Goal: Transaction & Acquisition: Subscribe to service/newsletter

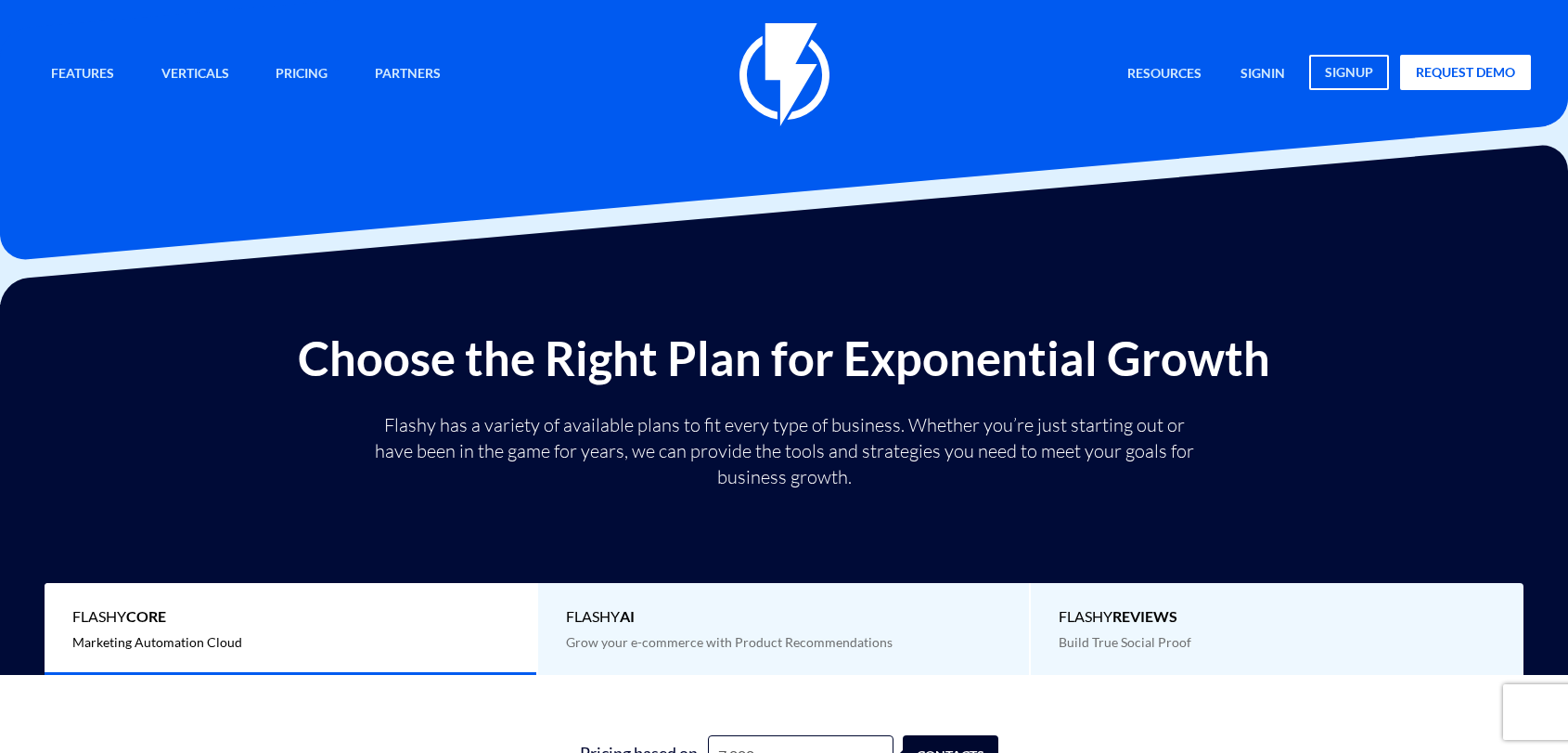
type input "8,000"
type input "8000"
type input "8,500"
type input "8500"
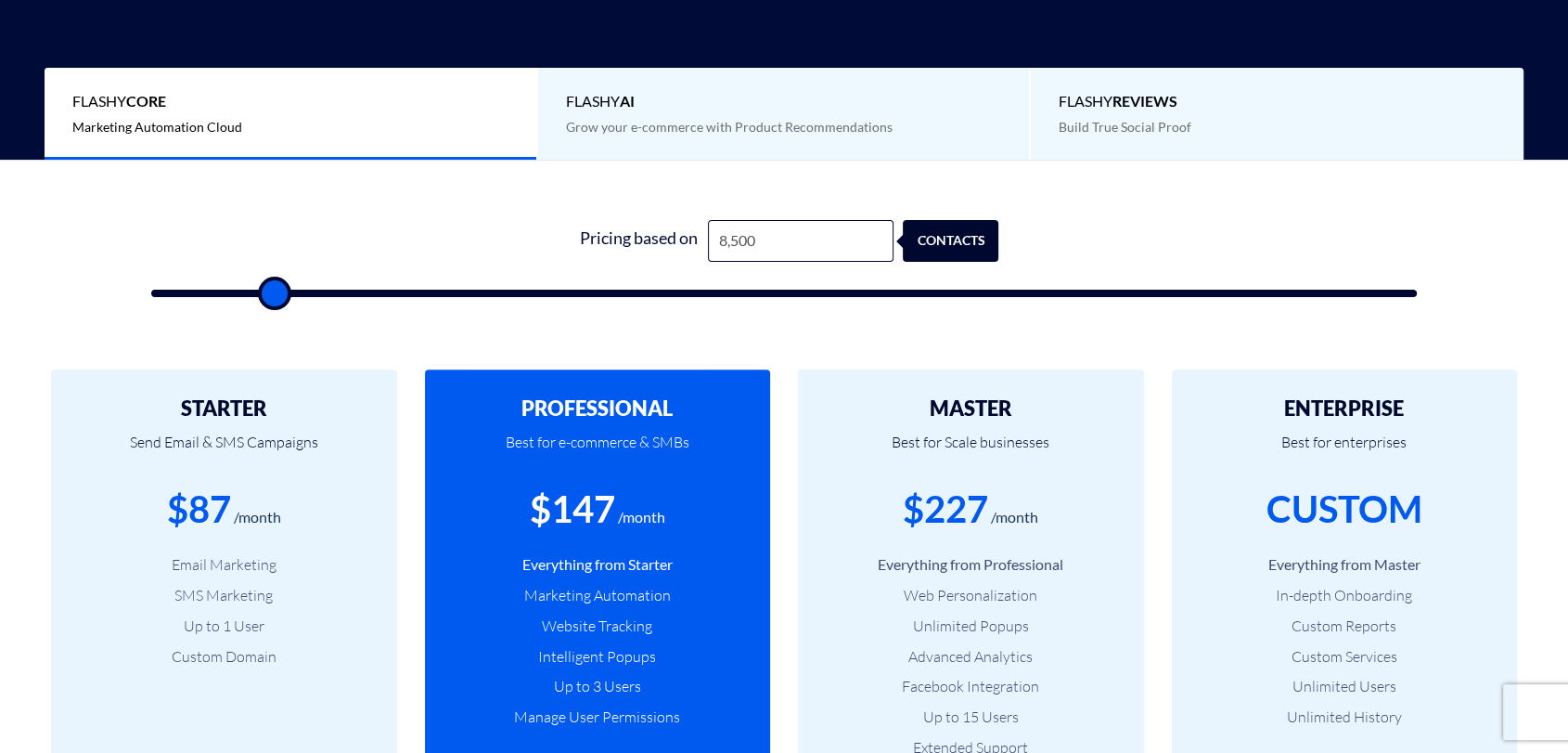
type input "9,000"
type input "9000"
type input "9,500"
type input "9500"
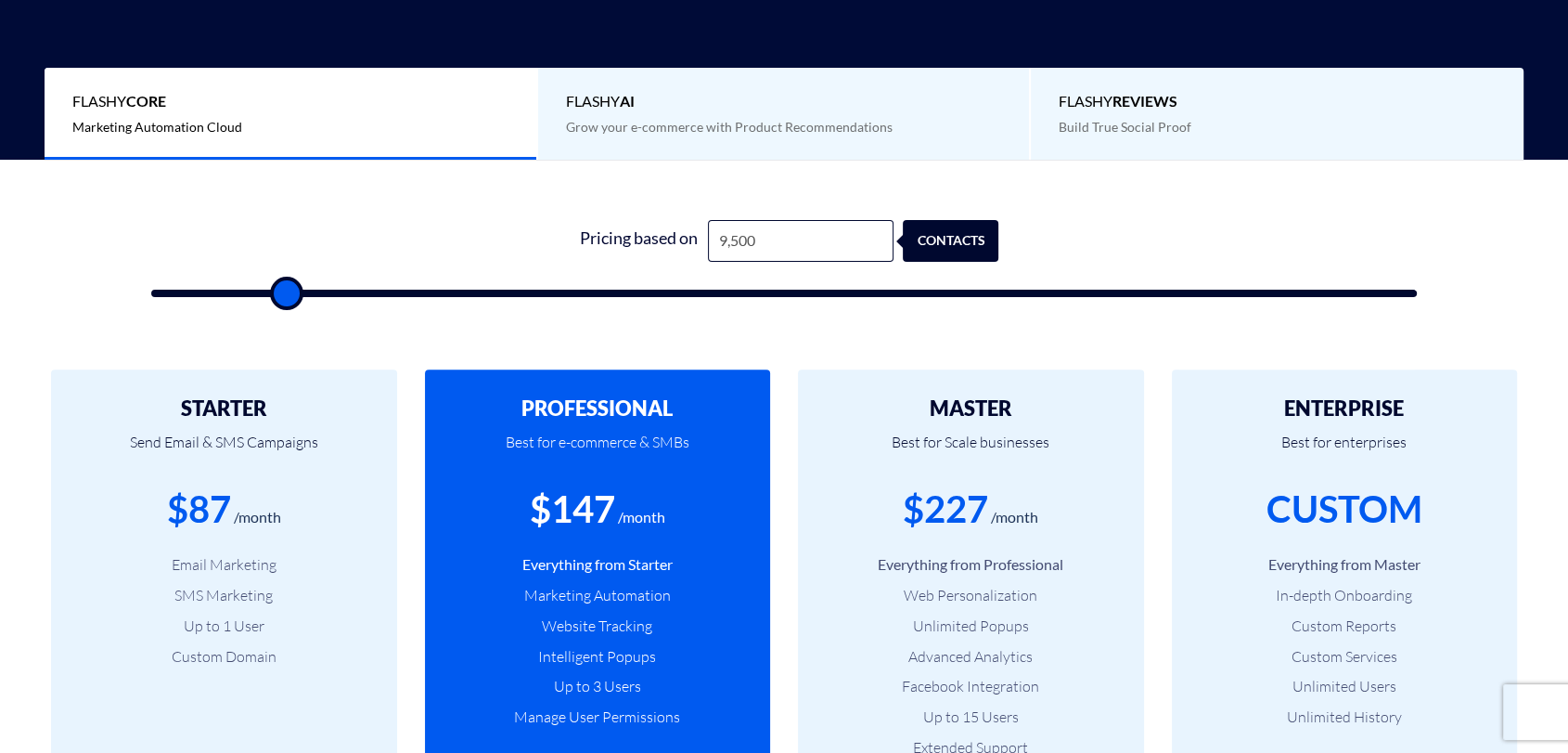
type input "10,000"
type input "10000"
type input "10,500"
type input "10500"
type input "11,500"
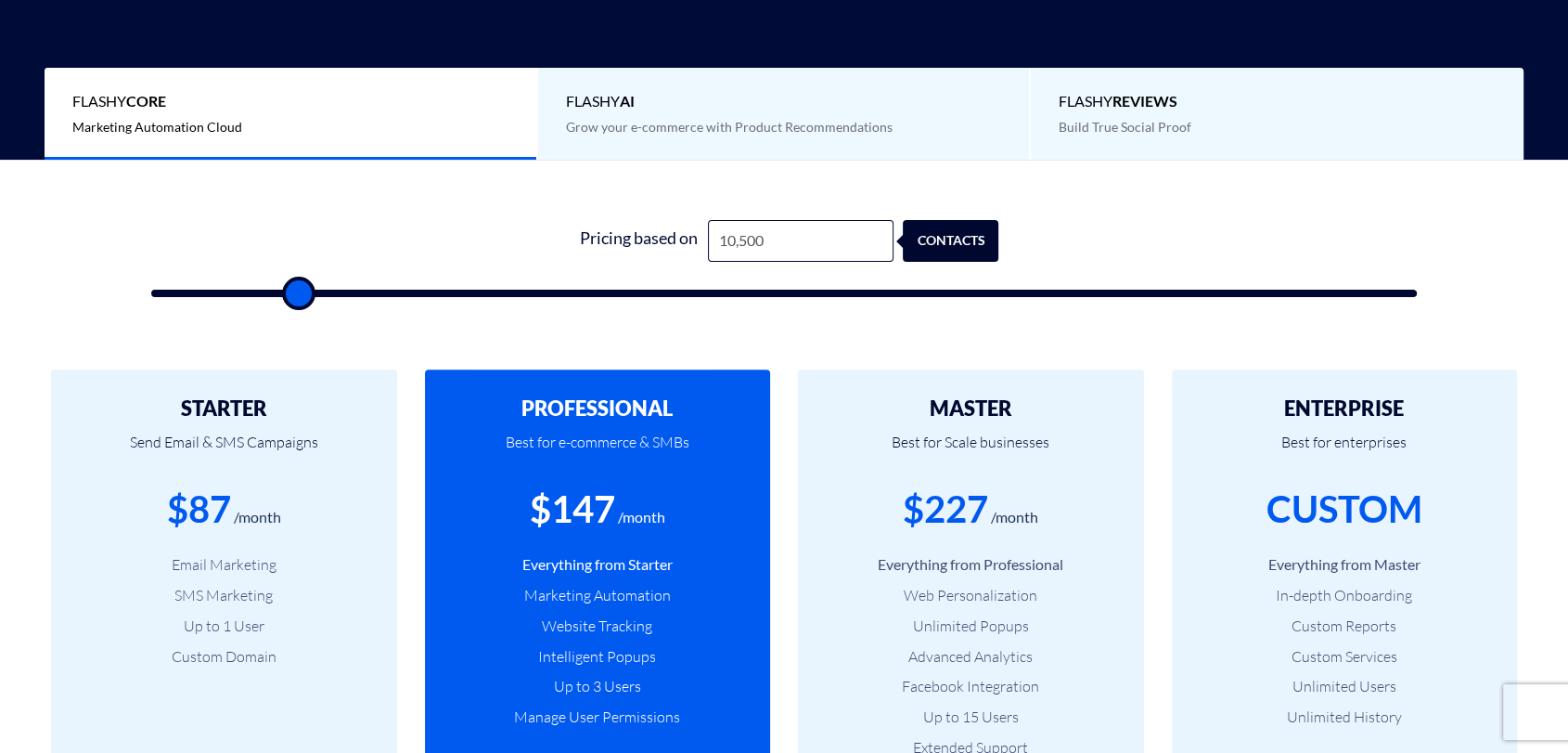
type input "11500"
type input "13,500"
type input "13500"
type input "15,000"
type input "15000"
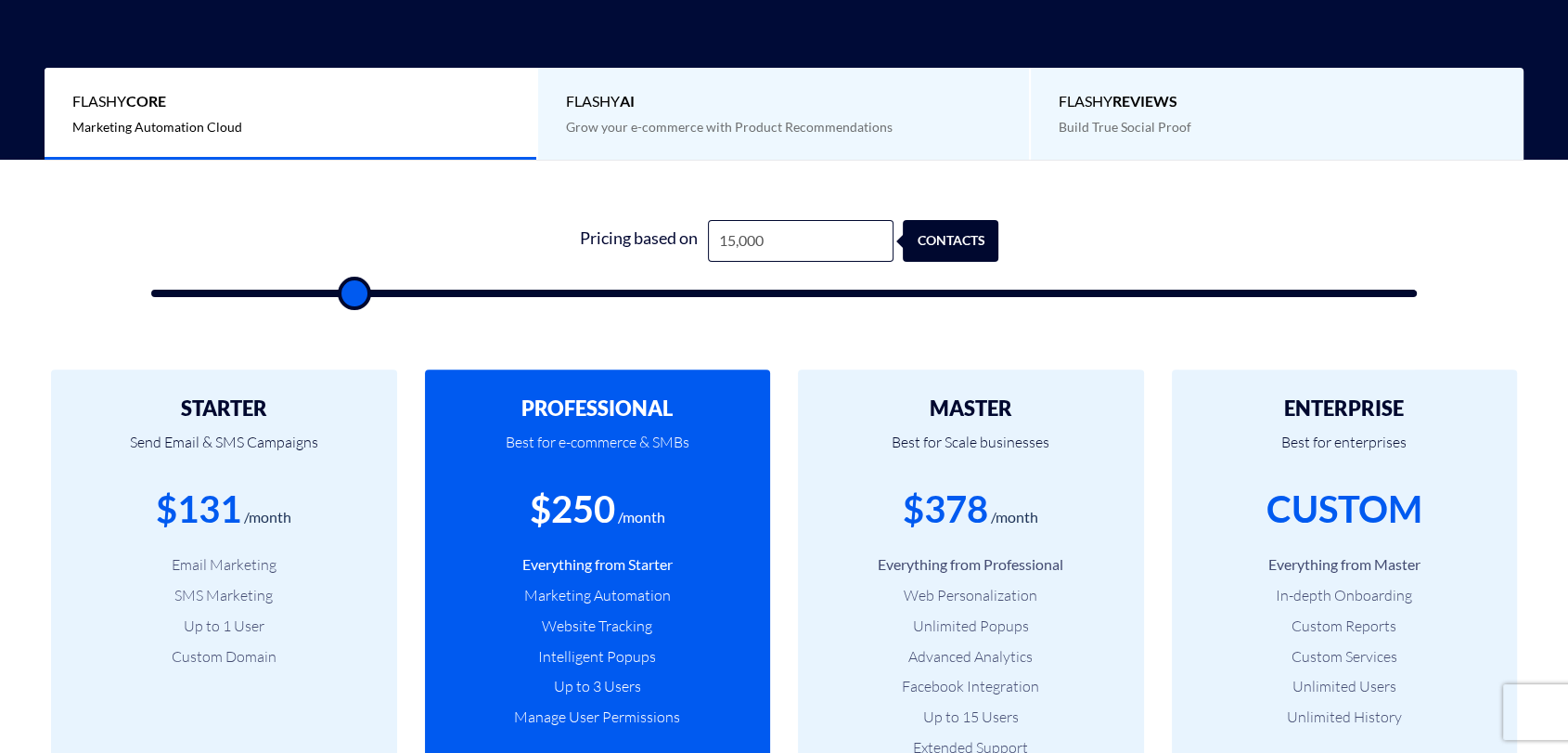
type input "16,000"
type input "16000"
type input "16,500"
type input "16500"
type input "16,000"
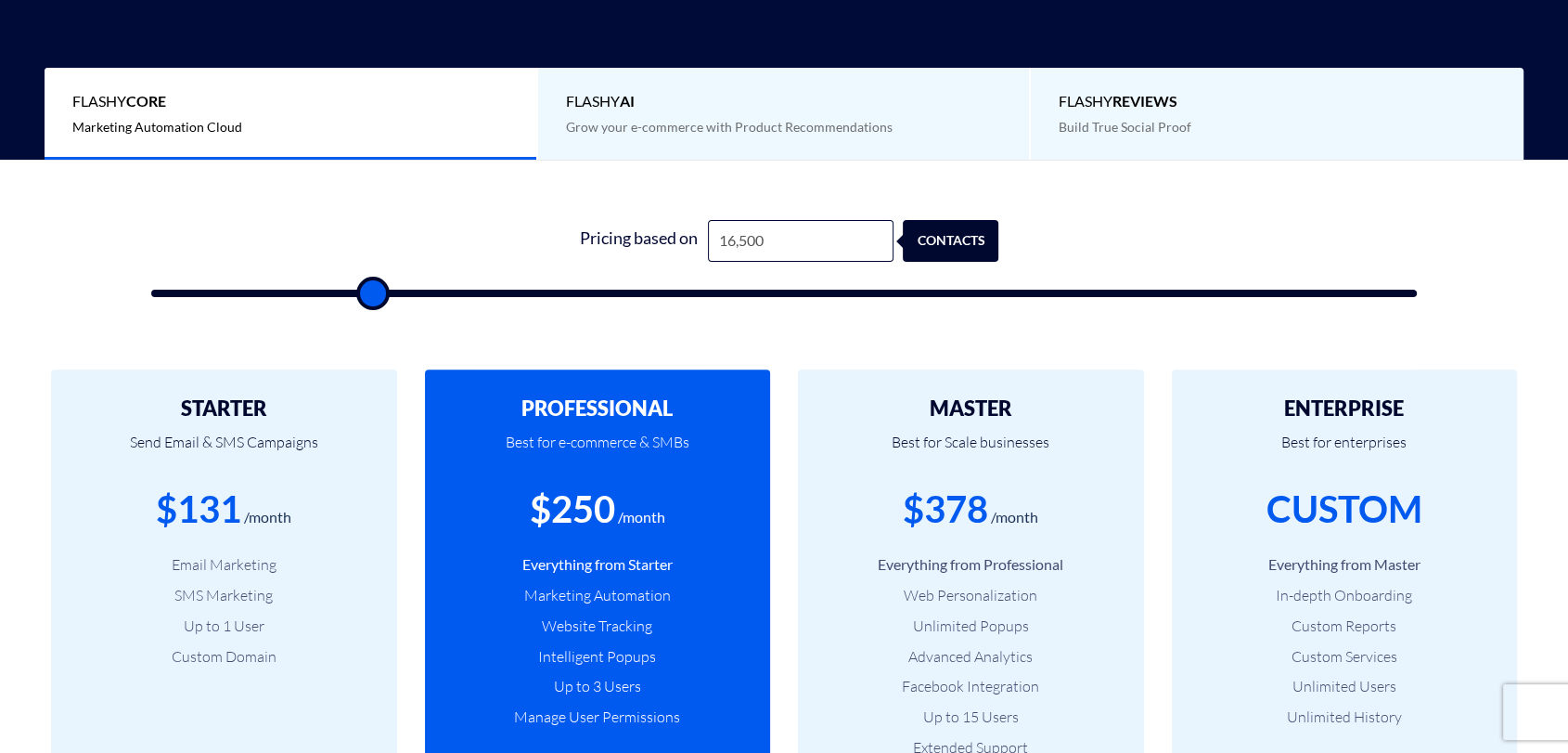
type input "16000"
type input "15,500"
type input "15500"
type input "15,000"
type input "15000"
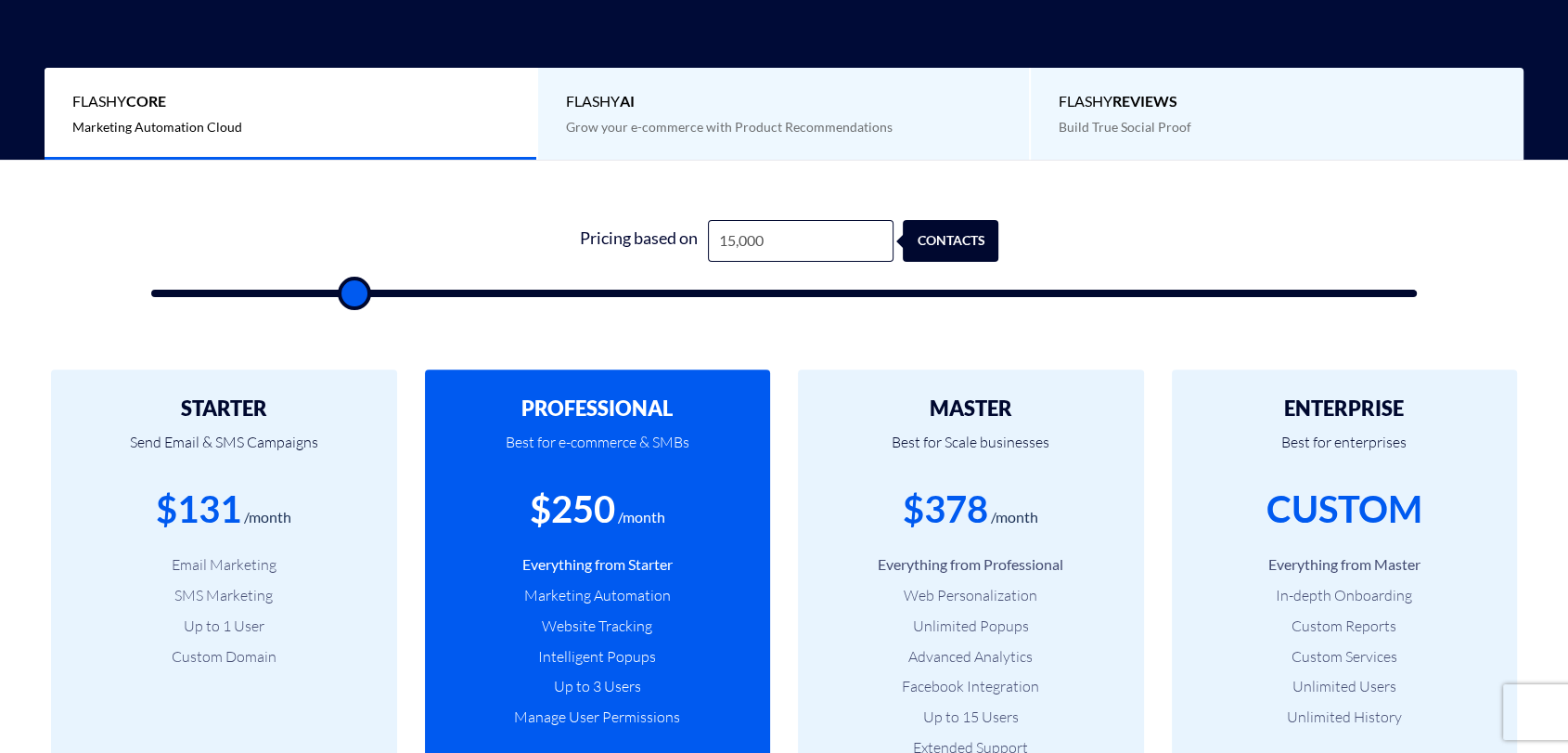
type input "14,500"
type input "14500"
type input "13,000"
type input "13000"
type input "12,000"
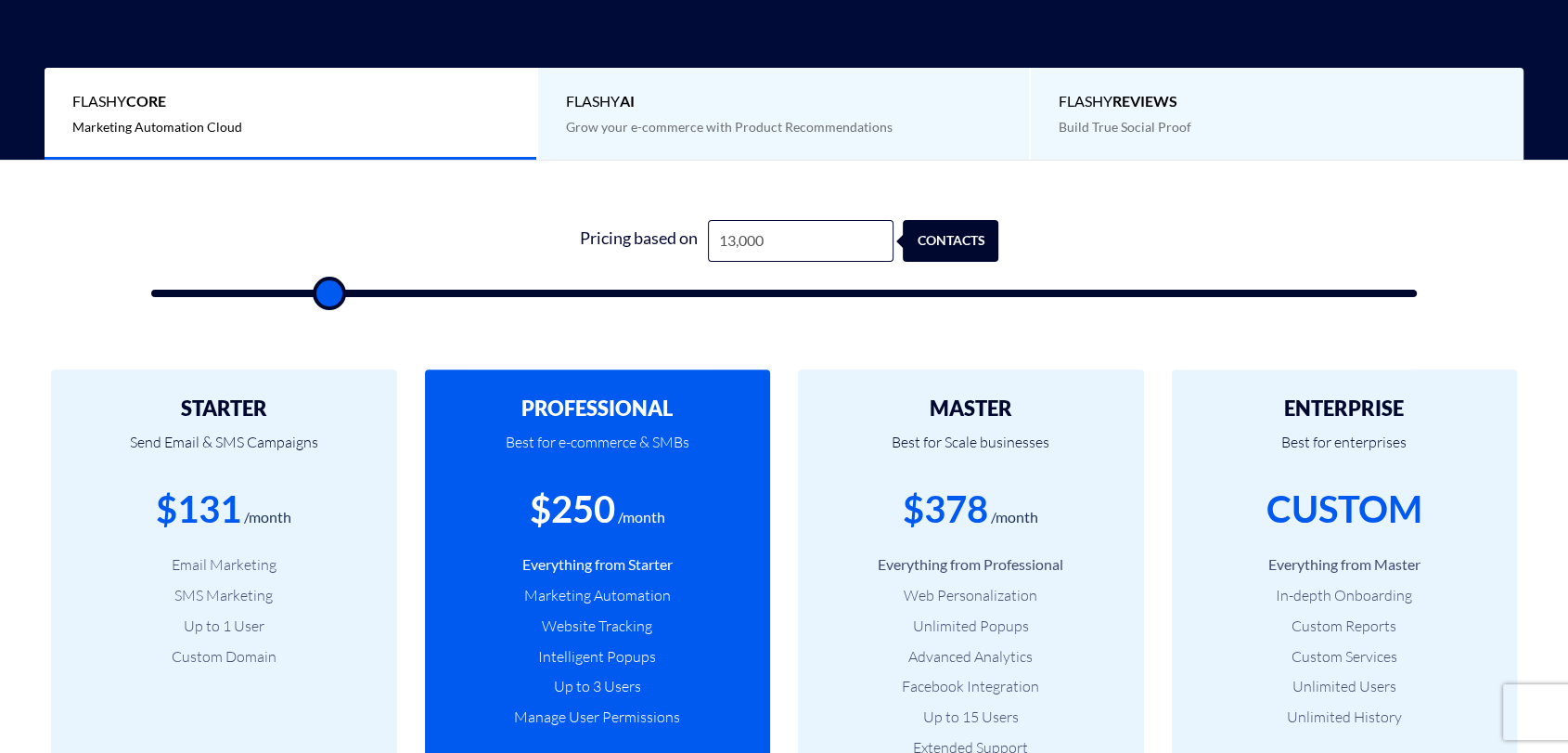
type input "12000"
type input "10,500"
type input "10500"
type input "9,000"
type input "9000"
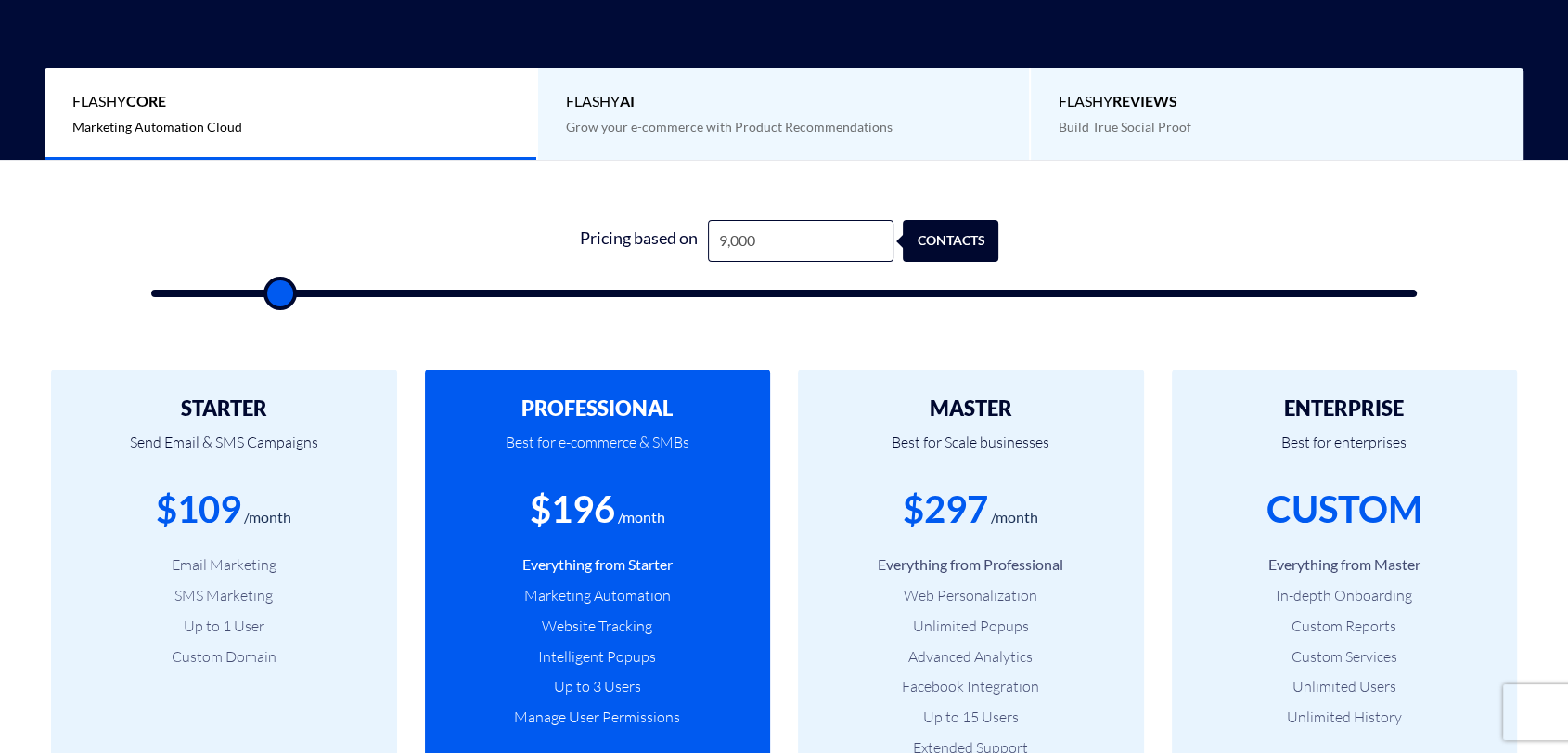
type input "7,000"
type input "7000"
type input "5,000"
type input "5000"
type input "4,000"
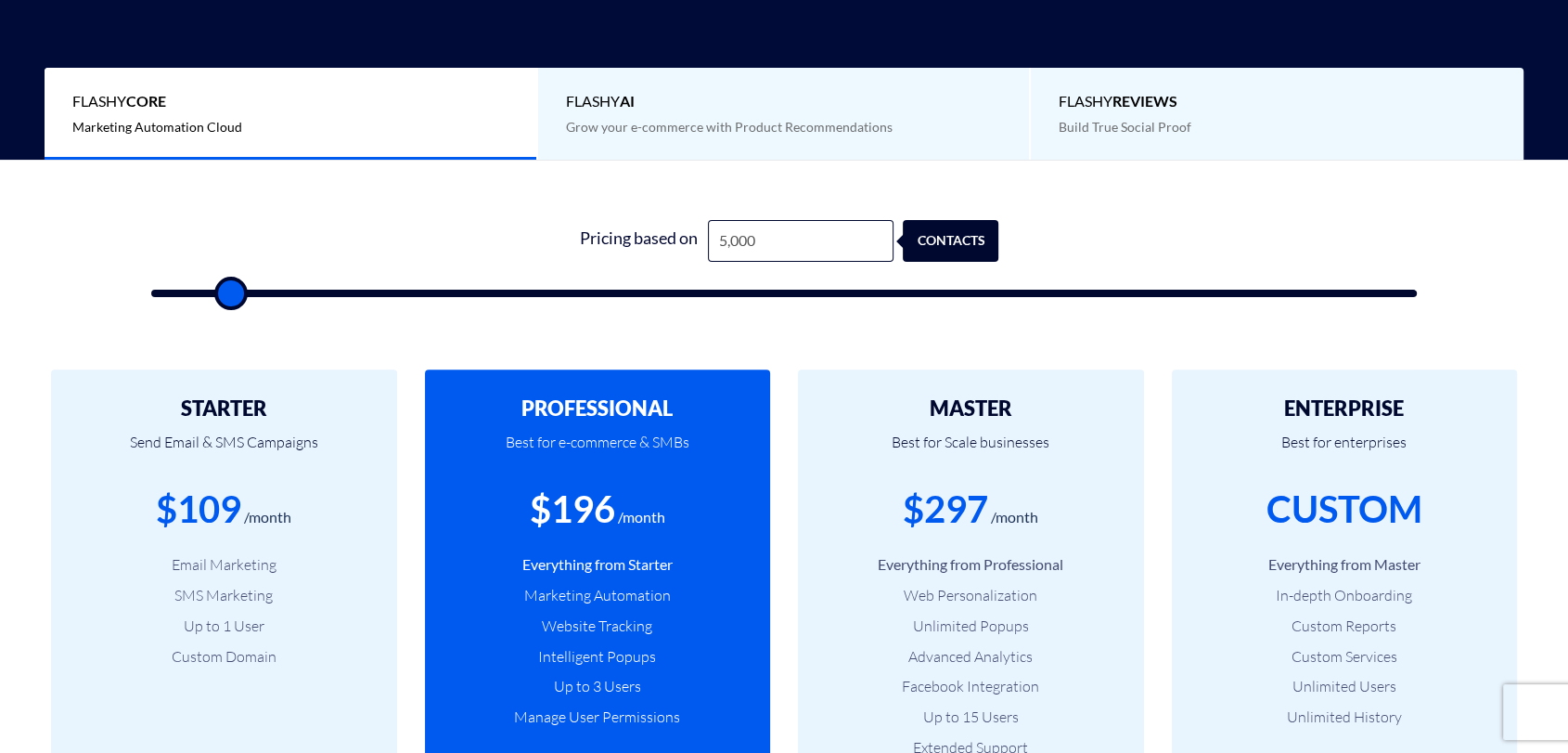
type input "4000"
type input "3,000"
type input "3000"
type input "2,500"
type input "2500"
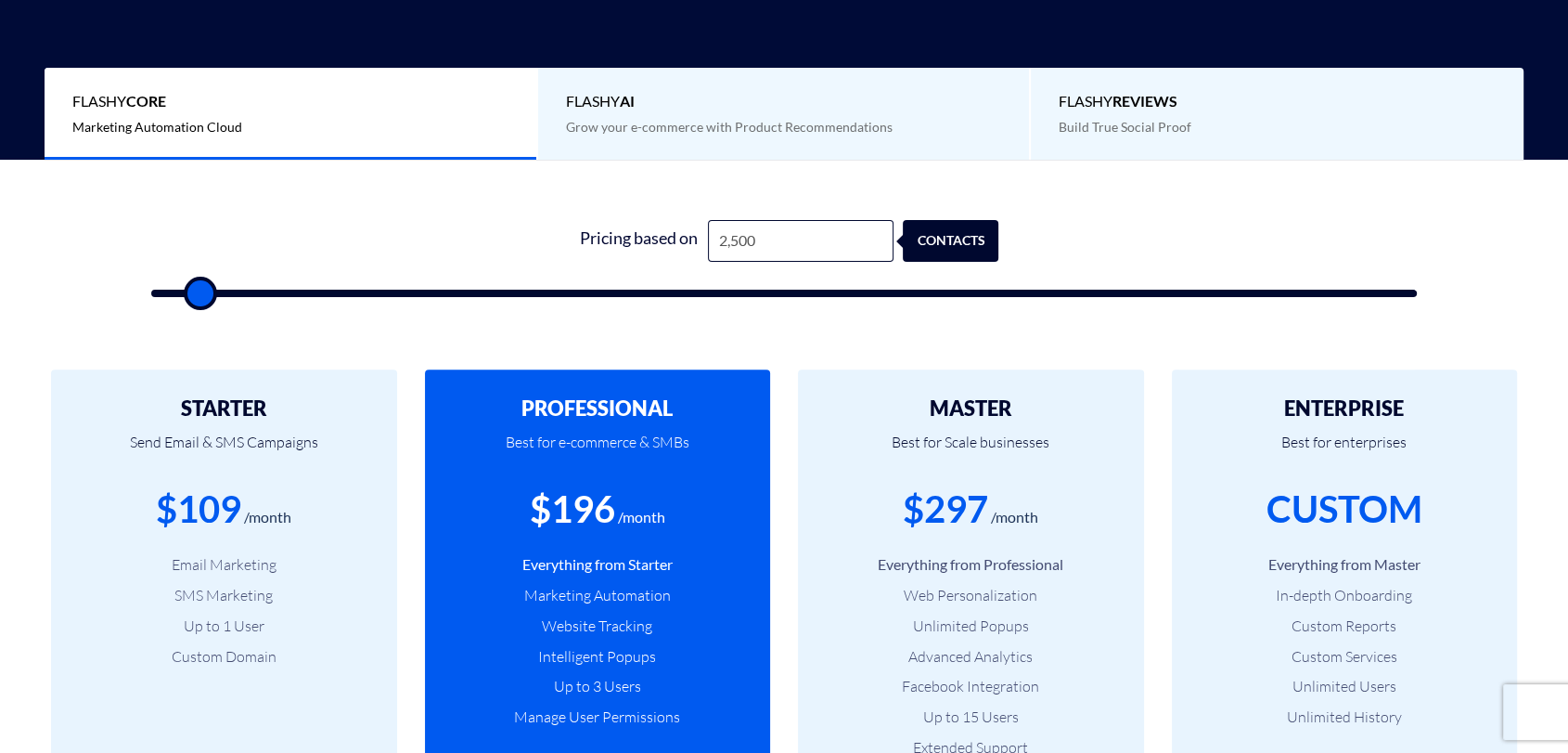
type input "1,500"
type input "1500"
type input "1,000"
type input "1000"
type input "500"
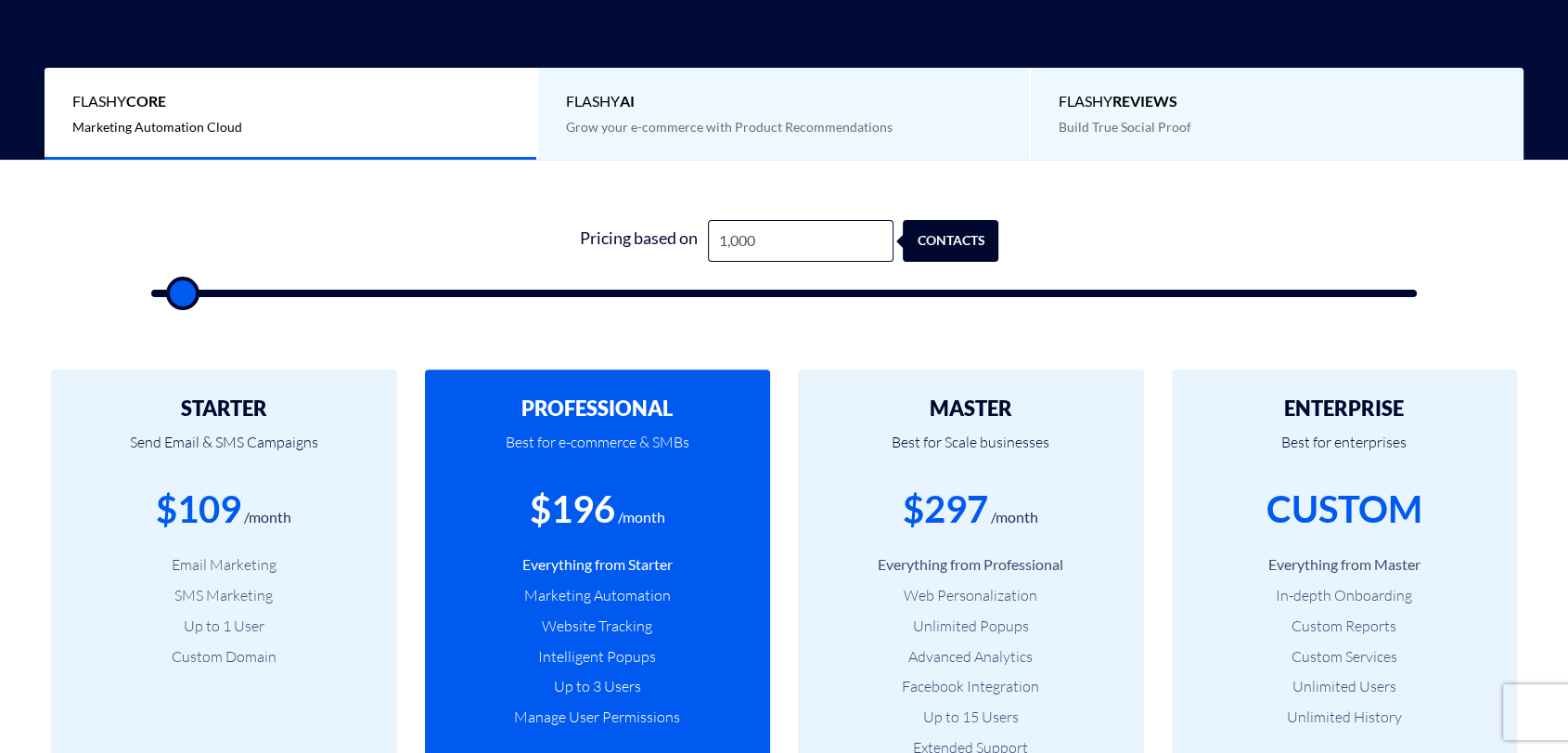
type input "500"
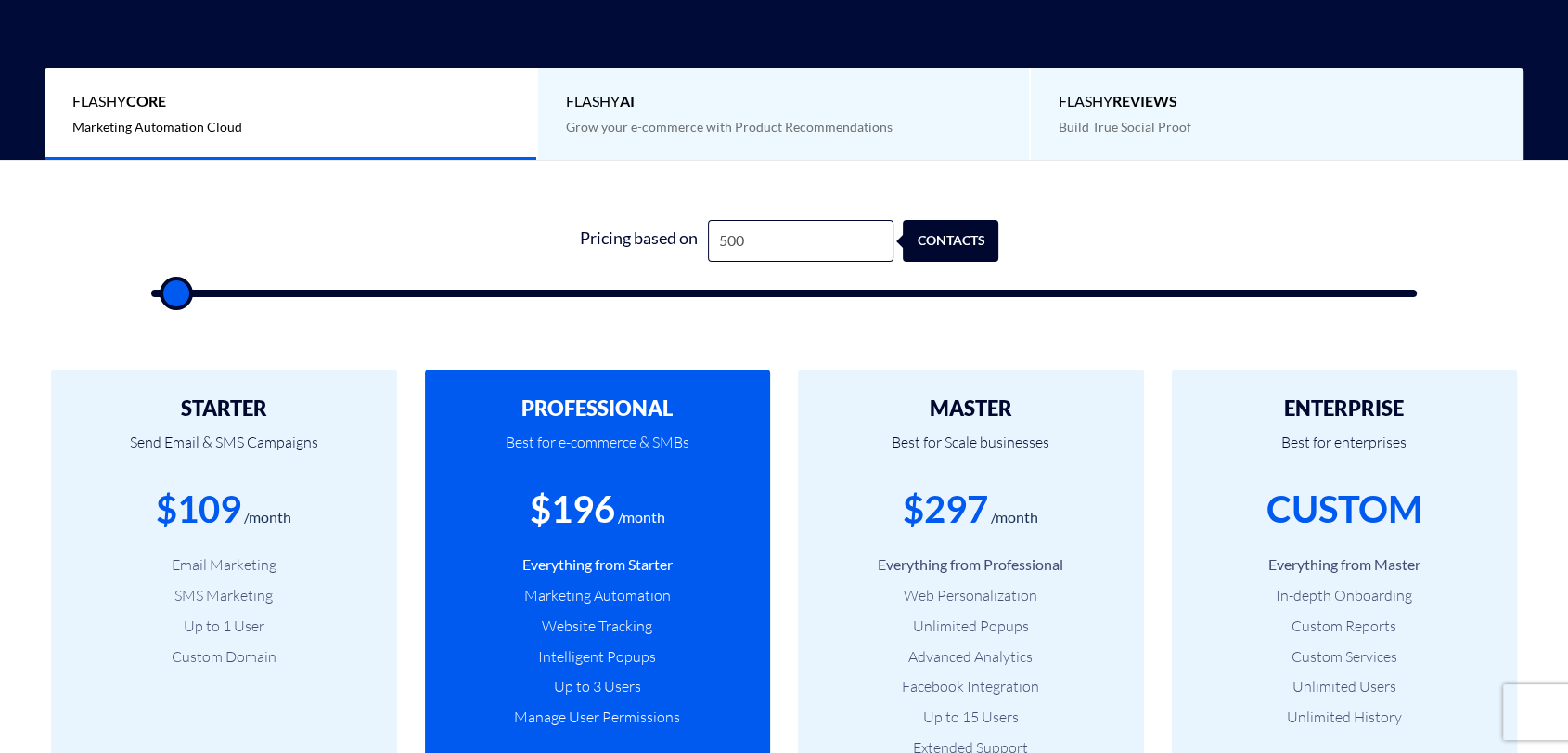
type input "500"
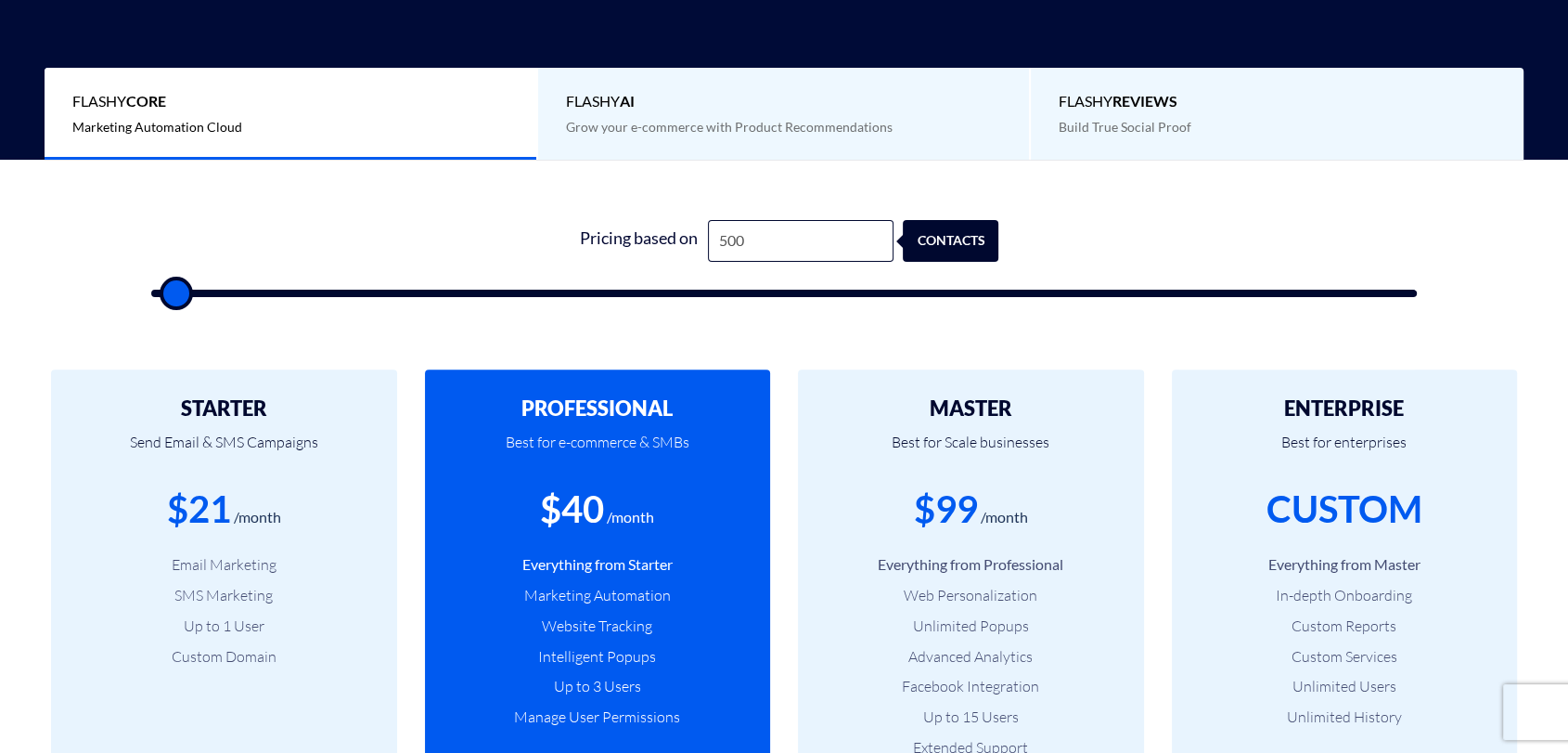
type input "500"
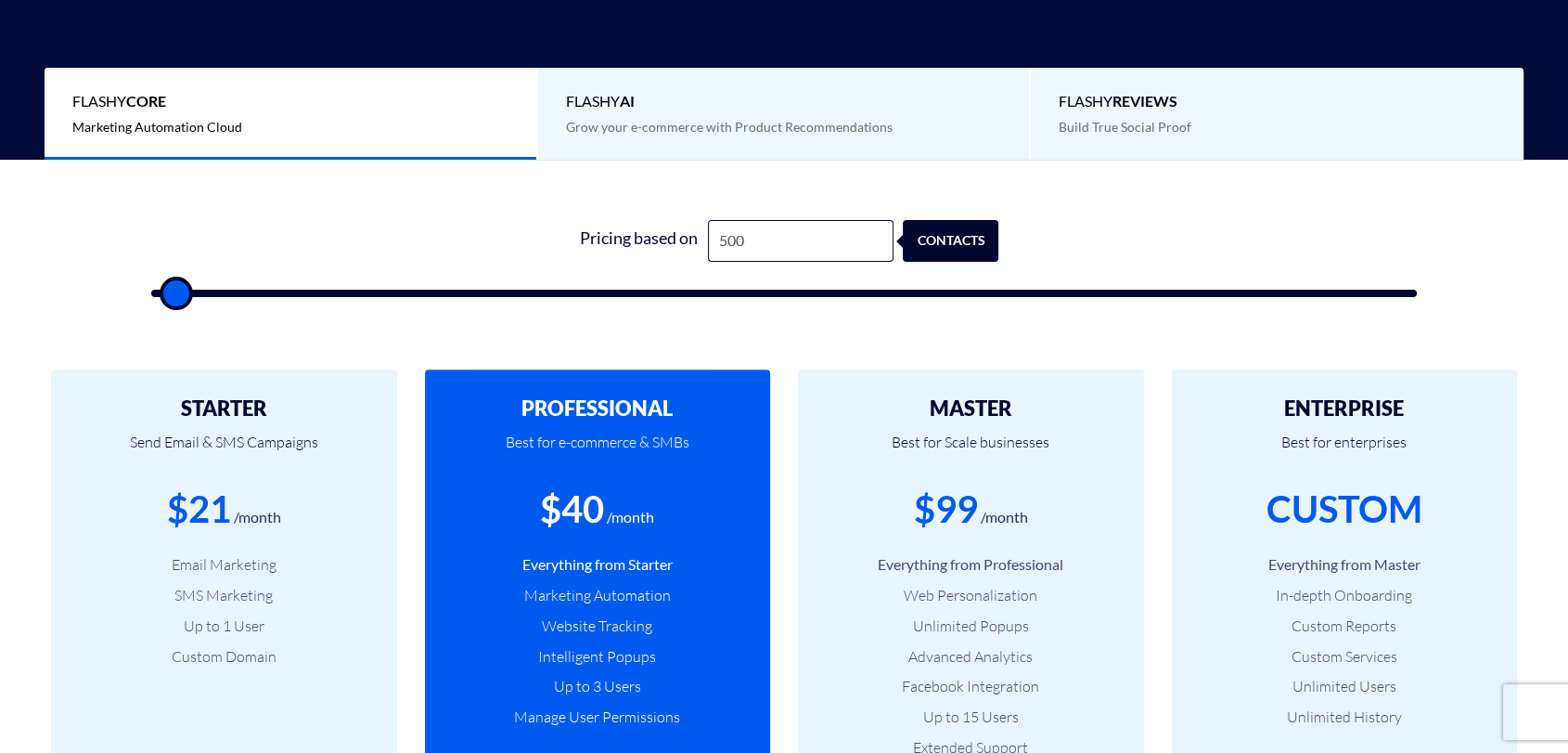
type input "500"
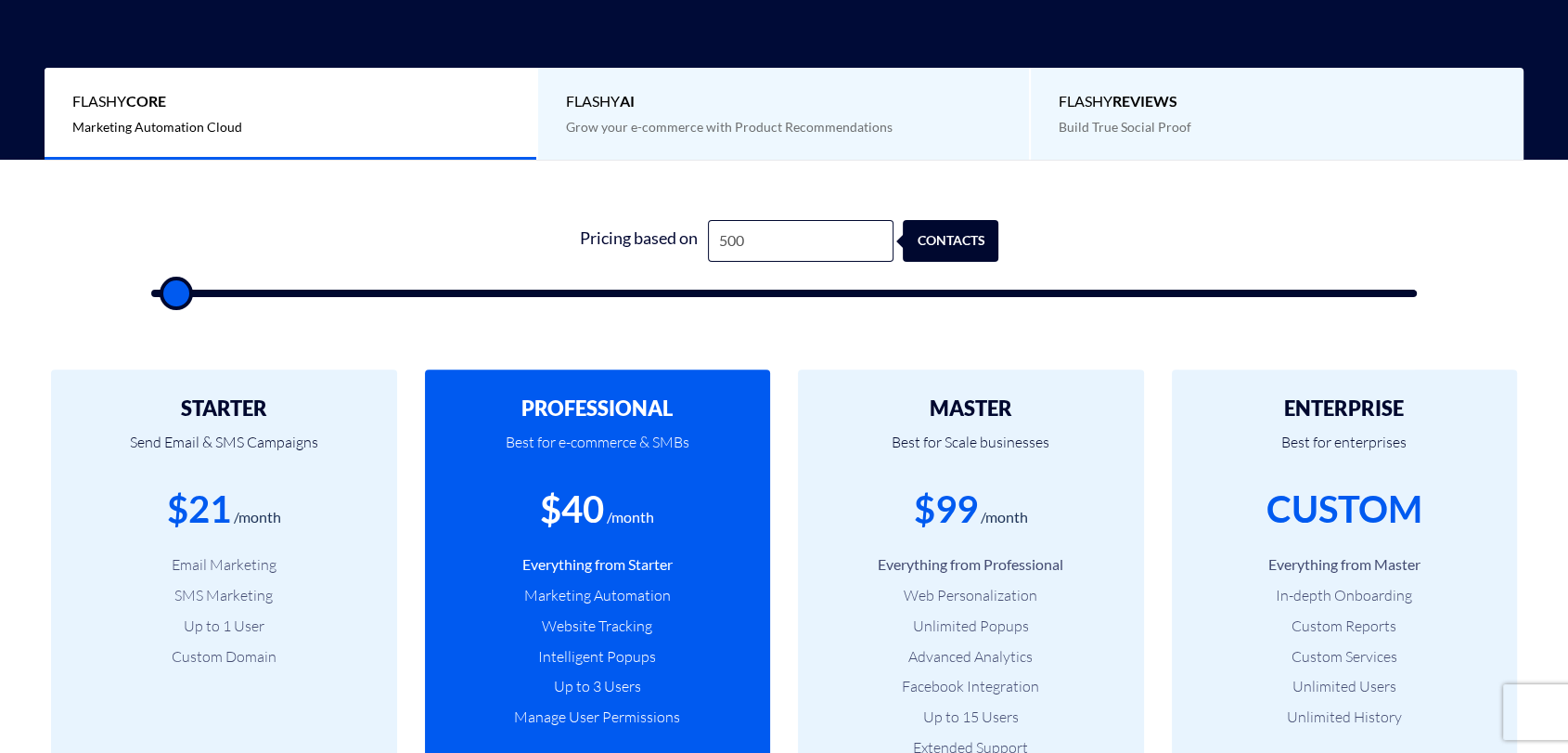
type input "500"
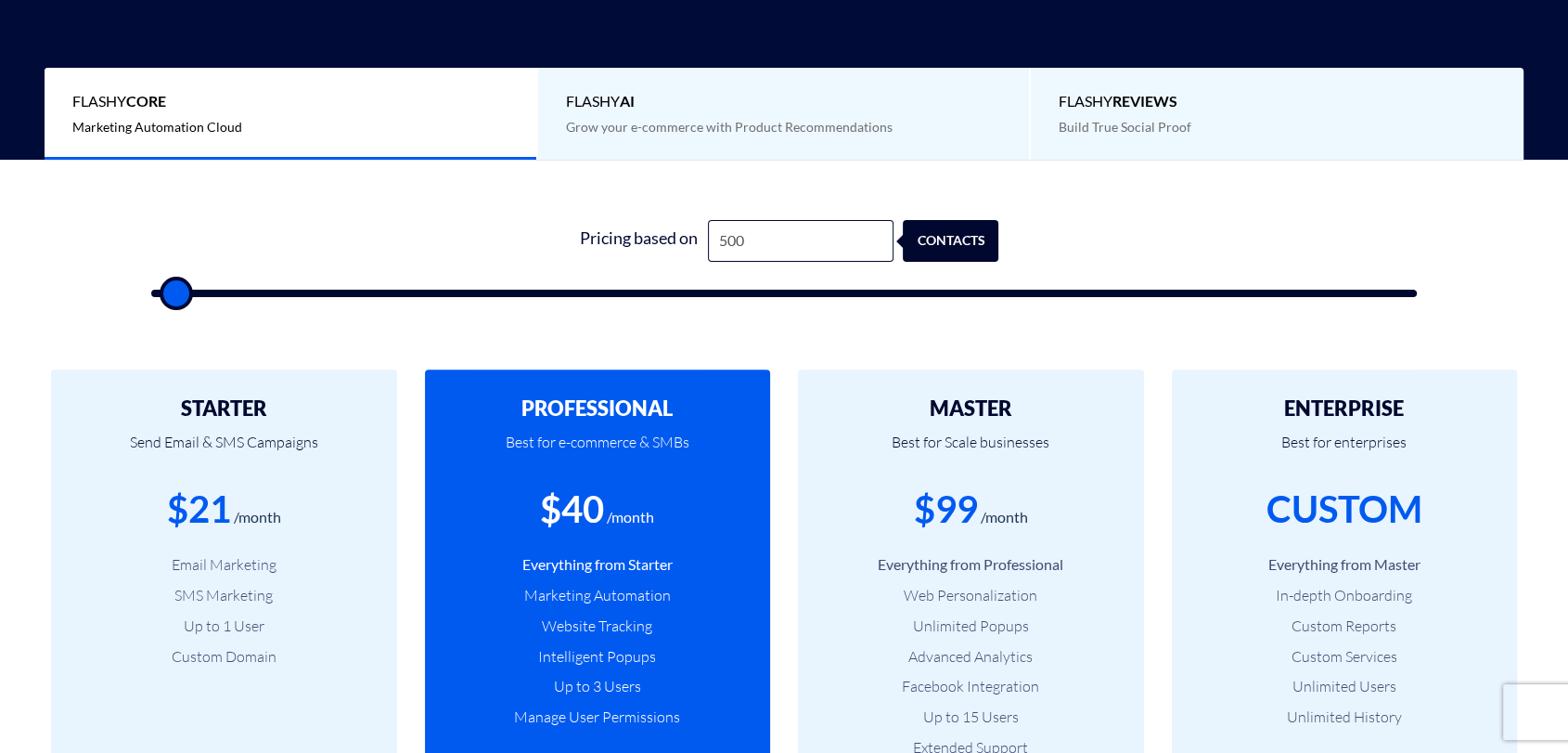
type input "500"
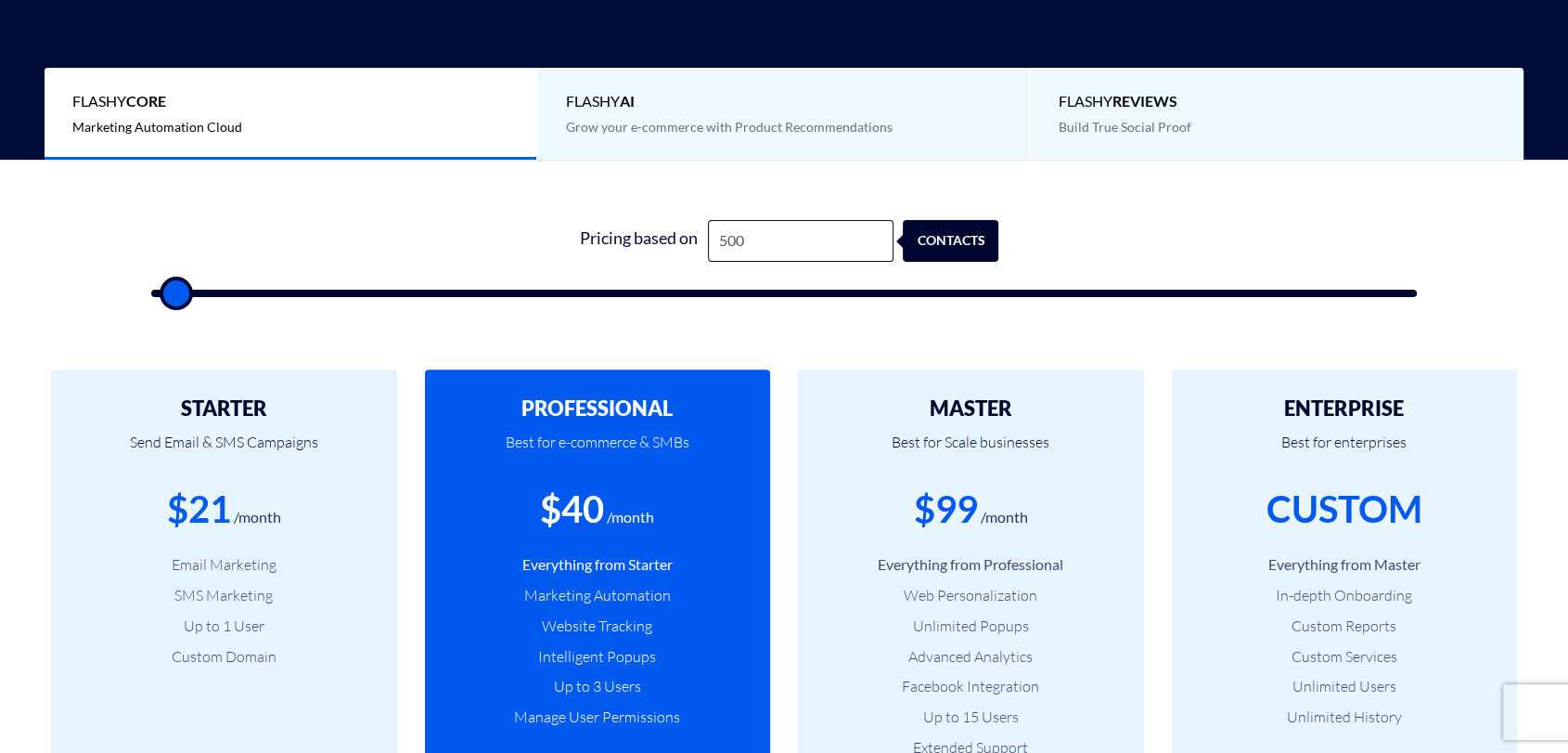
type input "500"
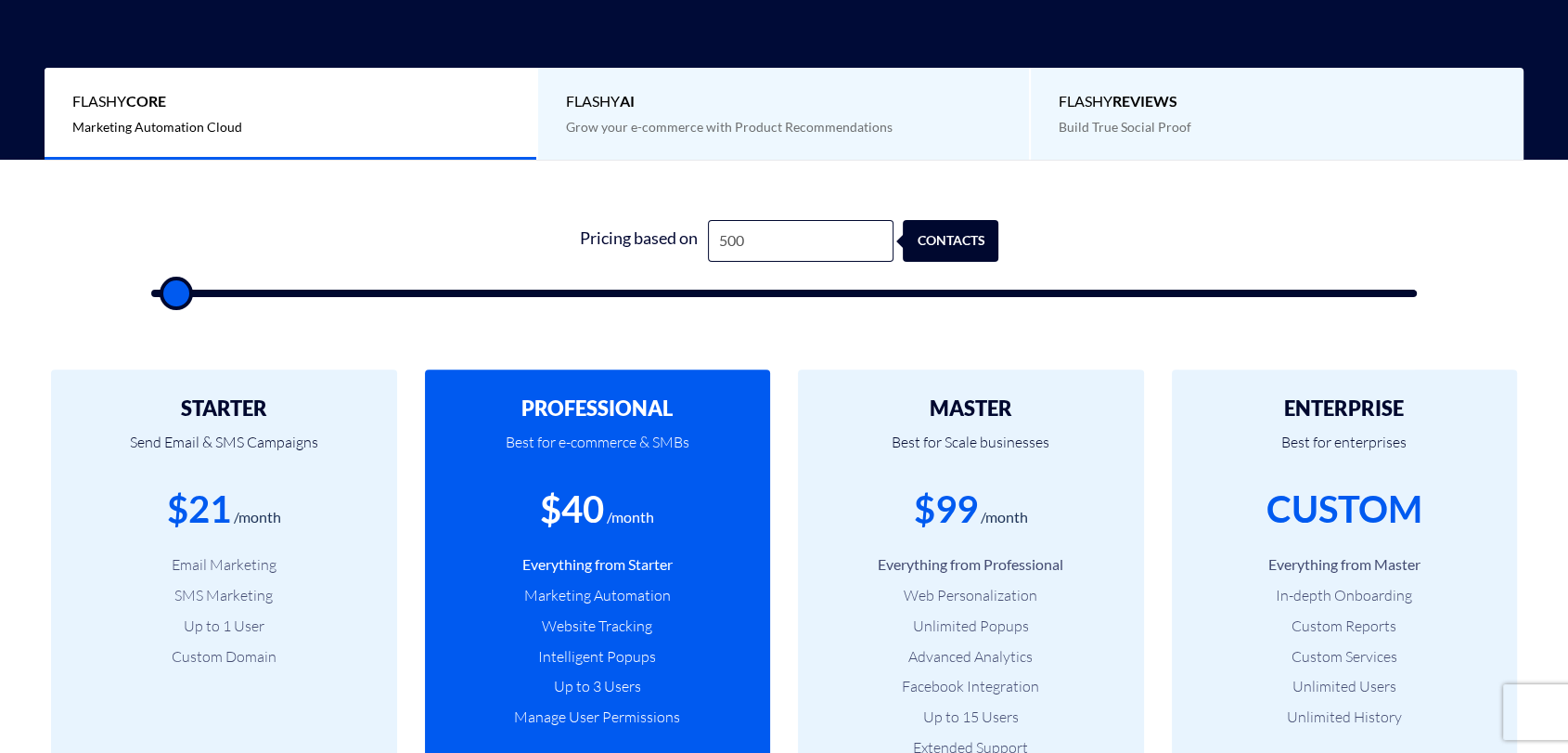
type input "500"
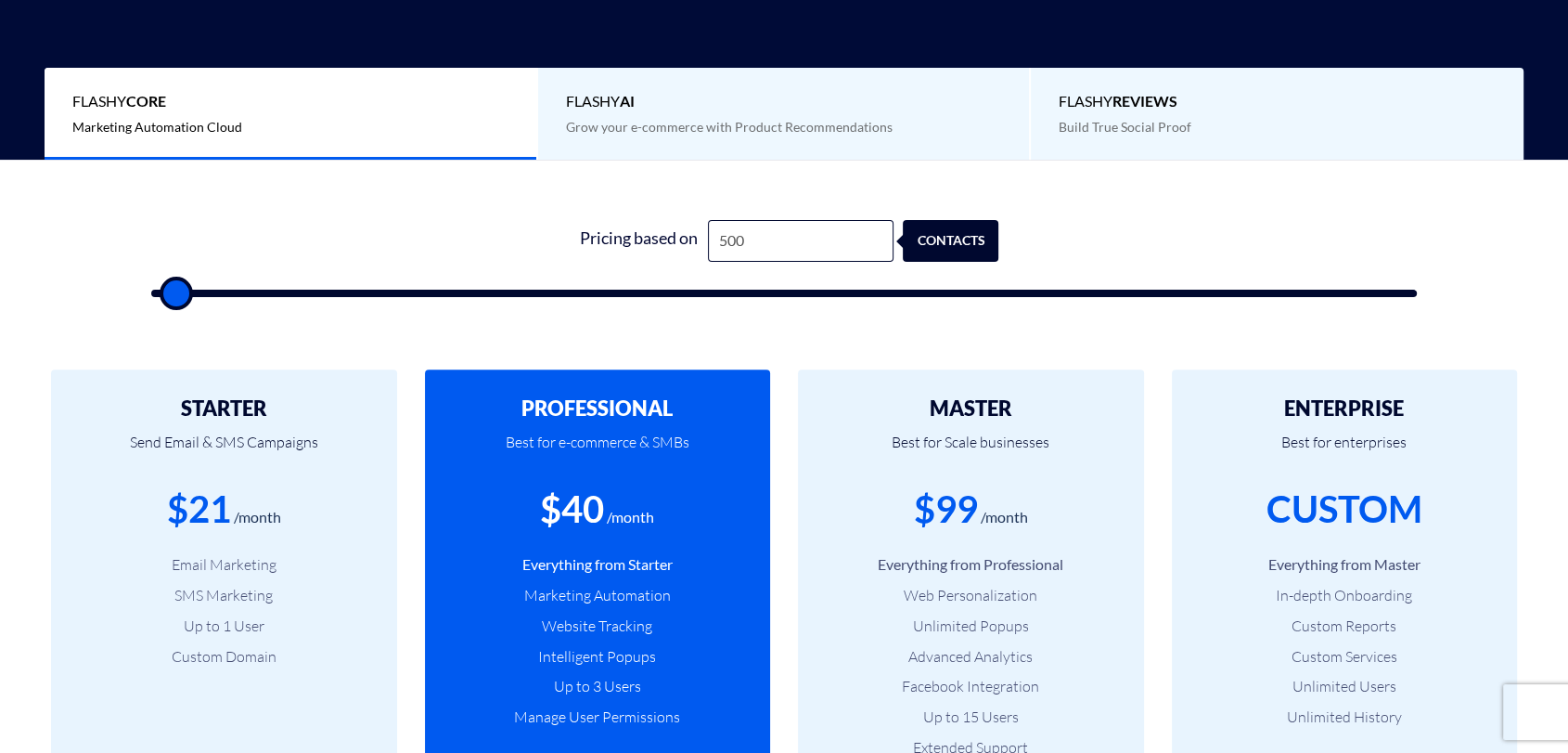
type input "500"
type input "1,000"
type input "1000"
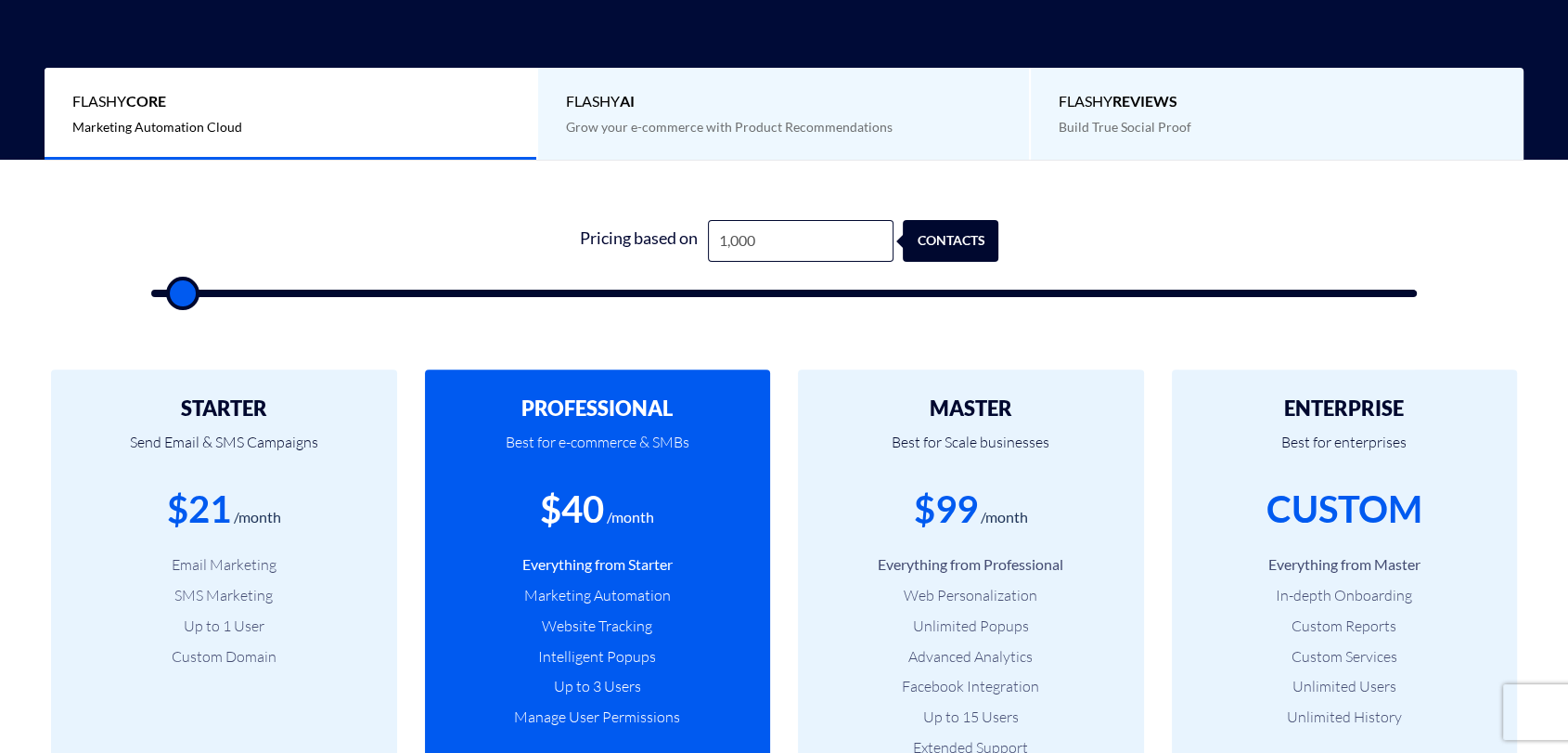
type input "1,500"
type input "1500"
type input "2,000"
type input "2000"
type input "2,500"
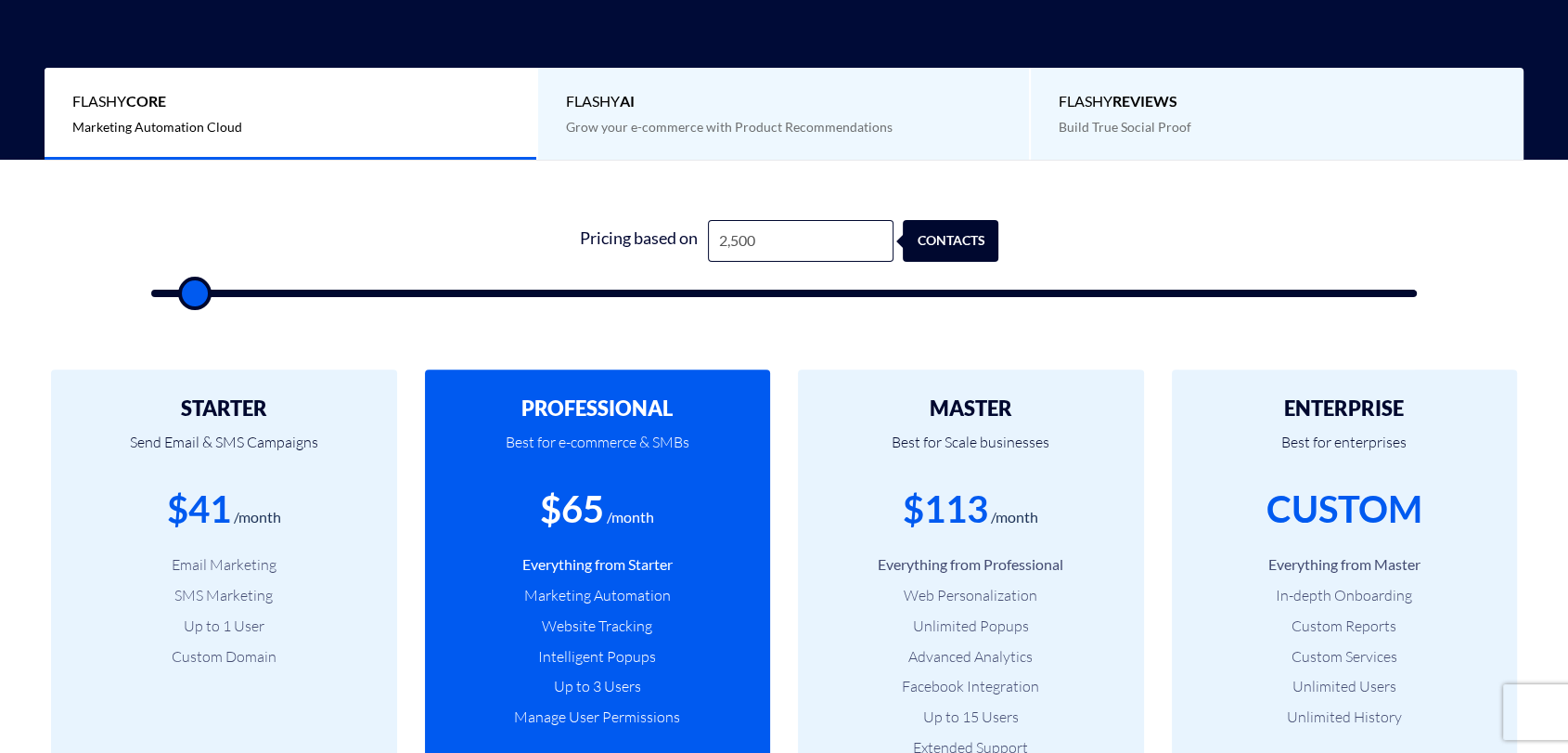
type input "2500"
type input "3,000"
type input "3000"
type input "3,500"
type input "3500"
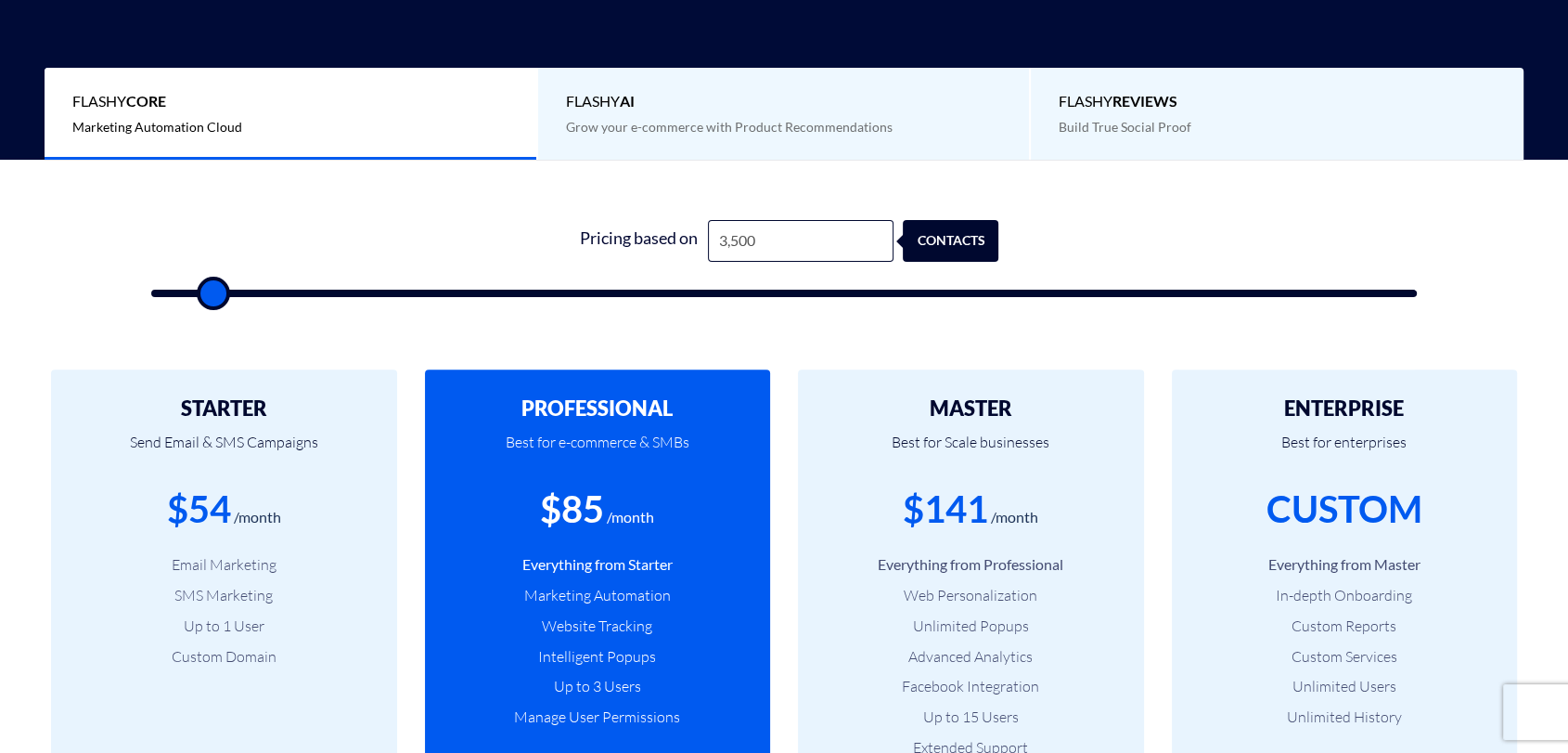
type input "4,000"
type input "4000"
type input "4,500"
type input "4500"
click at [223, 289] on input "range" at bounding box center [784, 292] width 1265 height 7
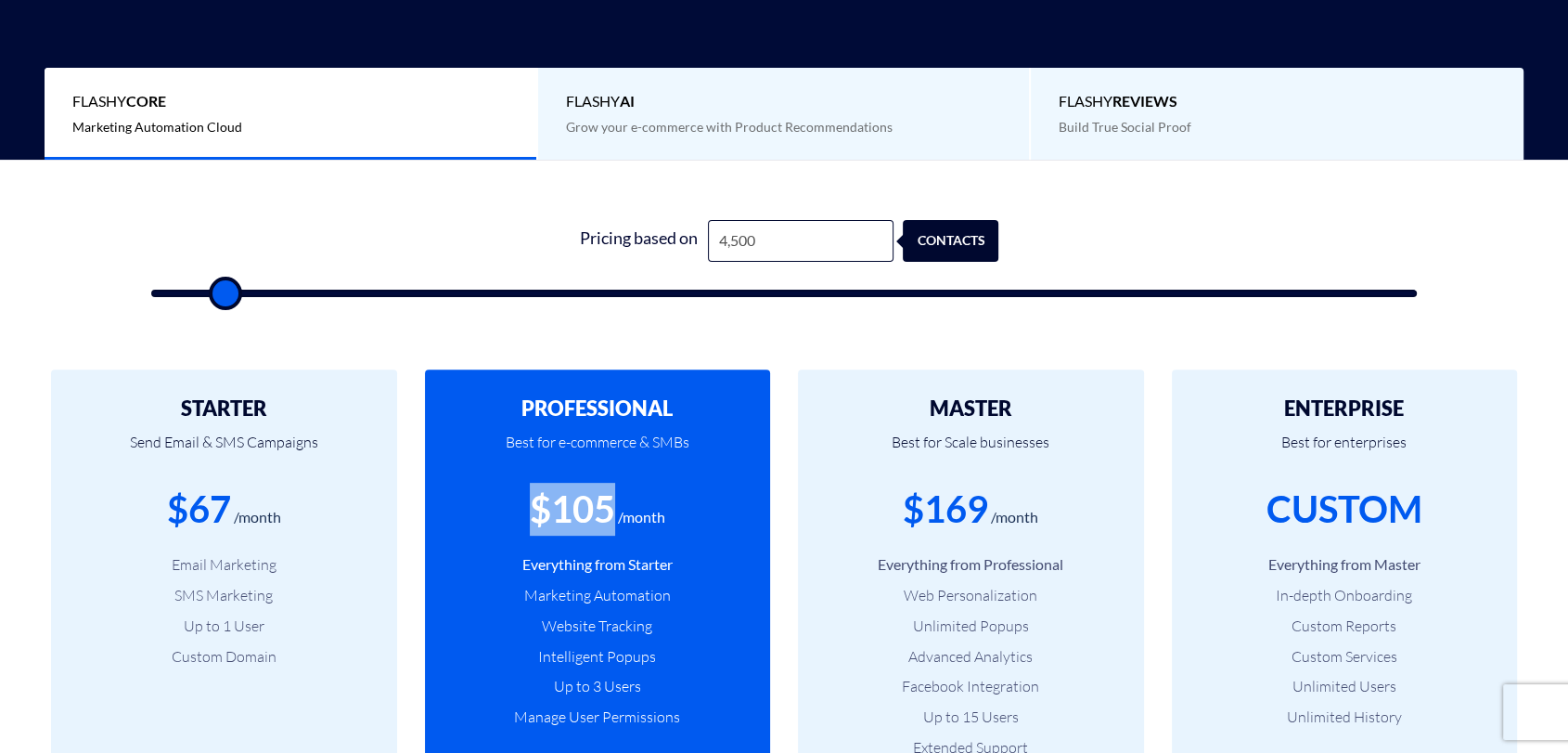
drag, startPoint x: 616, startPoint y: 517, endPoint x: 494, endPoint y: 516, distance: 122.0
click at [494, 516] on div "$105 /month" at bounding box center [598, 508] width 290 height 53
click at [523, 508] on div "$105 /month" at bounding box center [598, 508] width 290 height 53
click at [528, 507] on div "$105 /month" at bounding box center [598, 508] width 290 height 53
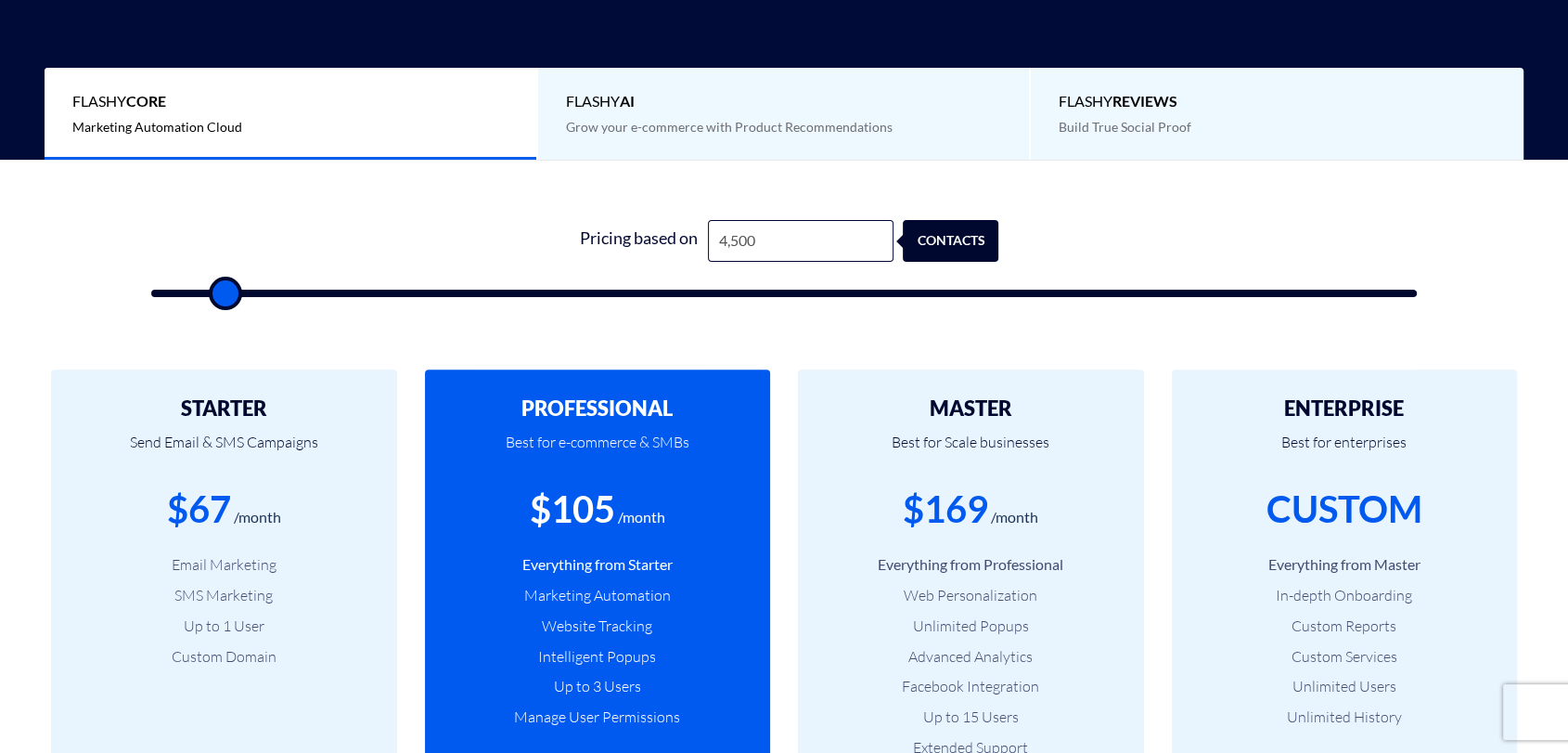
click at [530, 507] on div "$105" at bounding box center [573, 508] width 86 height 53
